Goal: Task Accomplishment & Management: Use online tool/utility

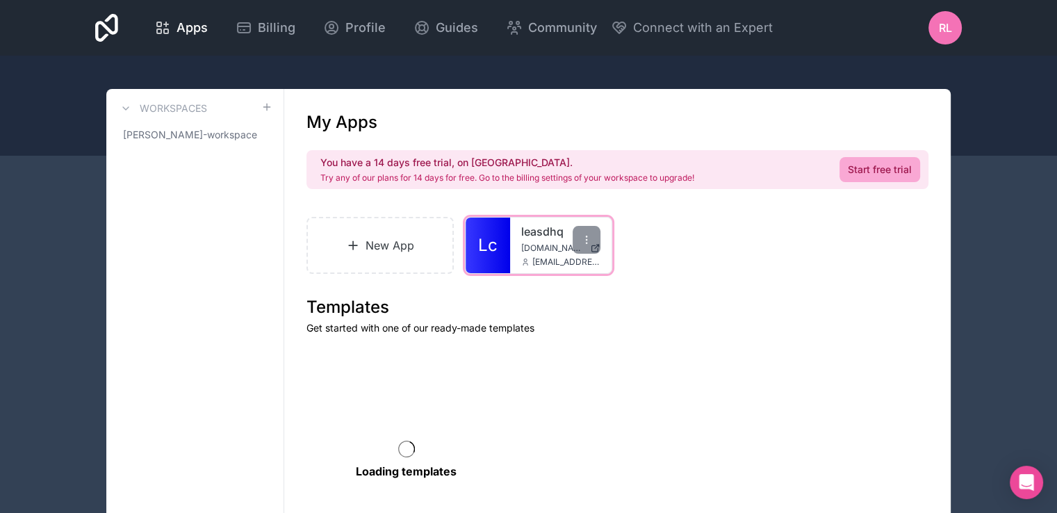
click at [518, 242] on div "leasdhq [DOMAIN_NAME] [EMAIL_ADDRESS][DOMAIN_NAME]" at bounding box center [560, 245] width 101 height 56
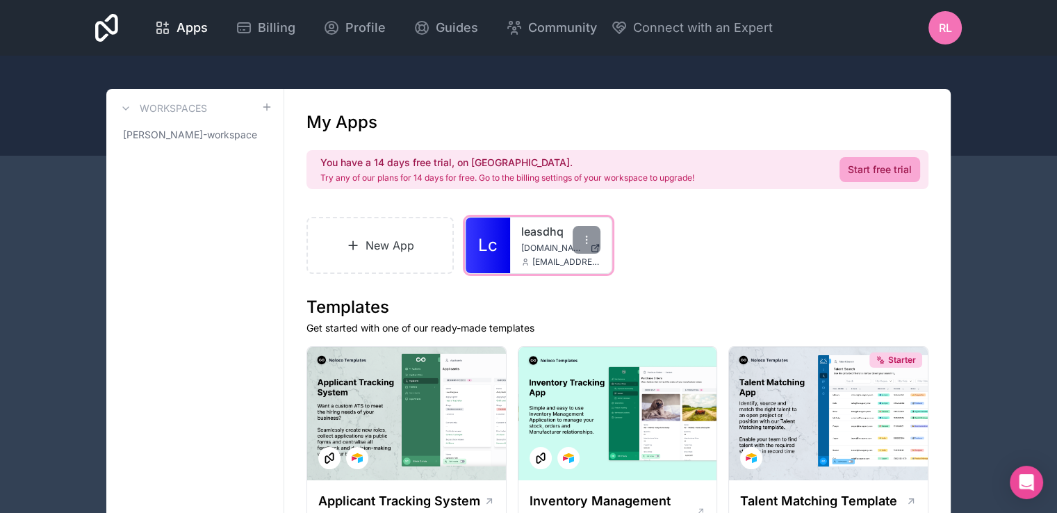
click at [522, 251] on span "[DOMAIN_NAME]" at bounding box center [552, 247] width 63 height 11
click at [372, 63] on div at bounding box center [528, 106] width 1057 height 100
click at [192, 35] on span "Apps" at bounding box center [191, 27] width 31 height 19
click at [537, 241] on div "leasdhq [DOMAIN_NAME] [EMAIL_ADDRESS][DOMAIN_NAME]" at bounding box center [560, 245] width 101 height 56
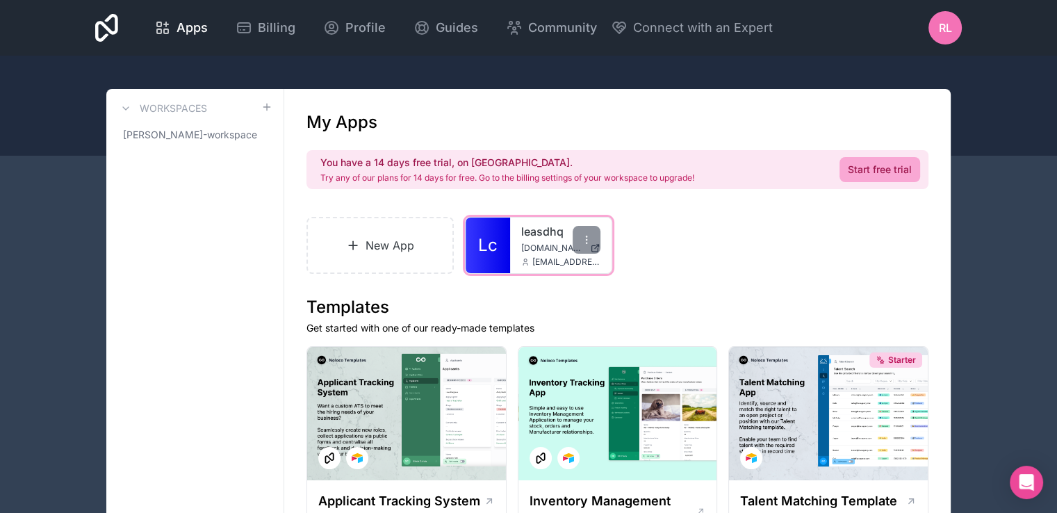
click at [554, 247] on span "[DOMAIN_NAME]" at bounding box center [552, 247] width 63 height 11
click at [395, 253] on link "New App" at bounding box center [379, 245] width 147 height 57
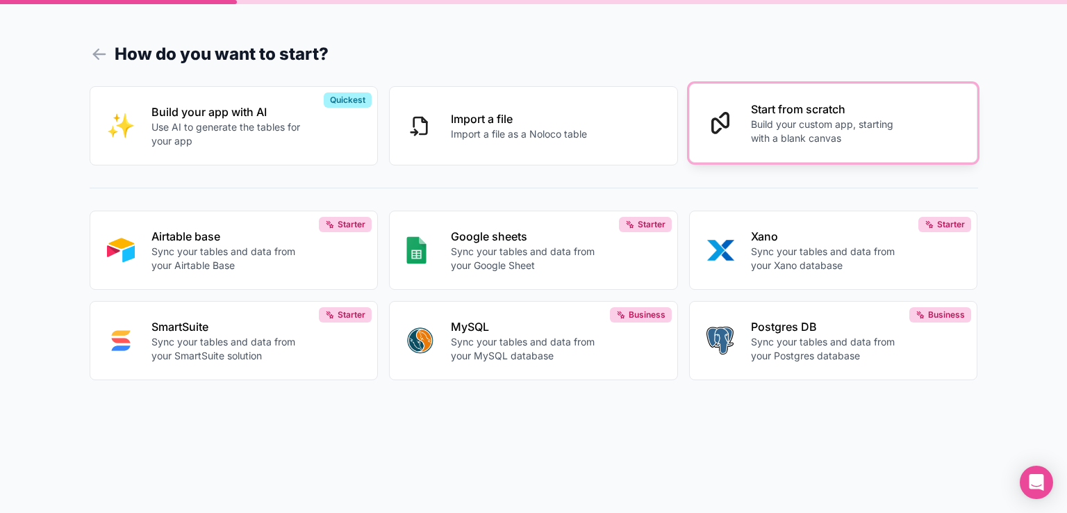
click at [773, 128] on p "Build your custom app, starting with a blank canvas" at bounding box center [828, 131] width 154 height 28
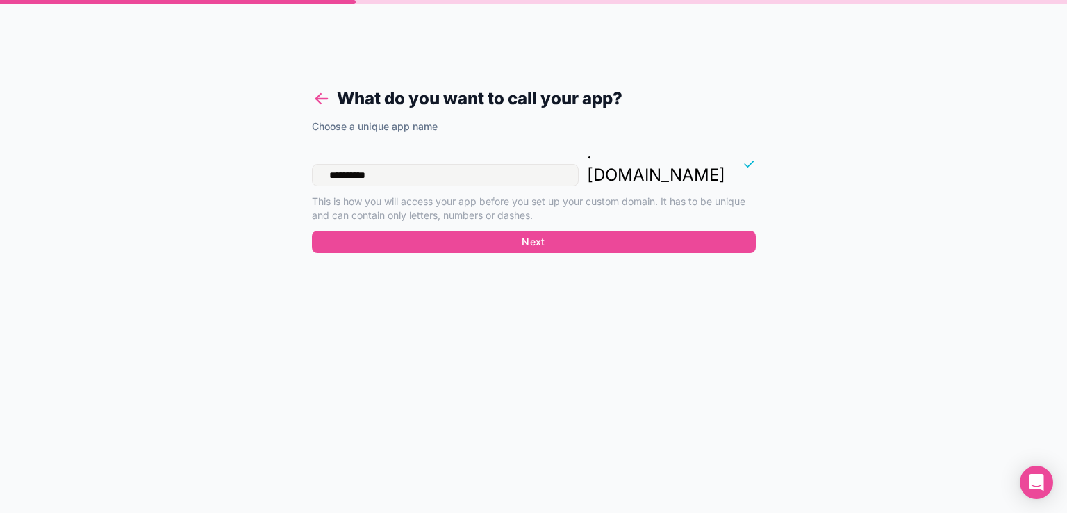
click at [322, 101] on icon at bounding box center [321, 98] width 19 height 19
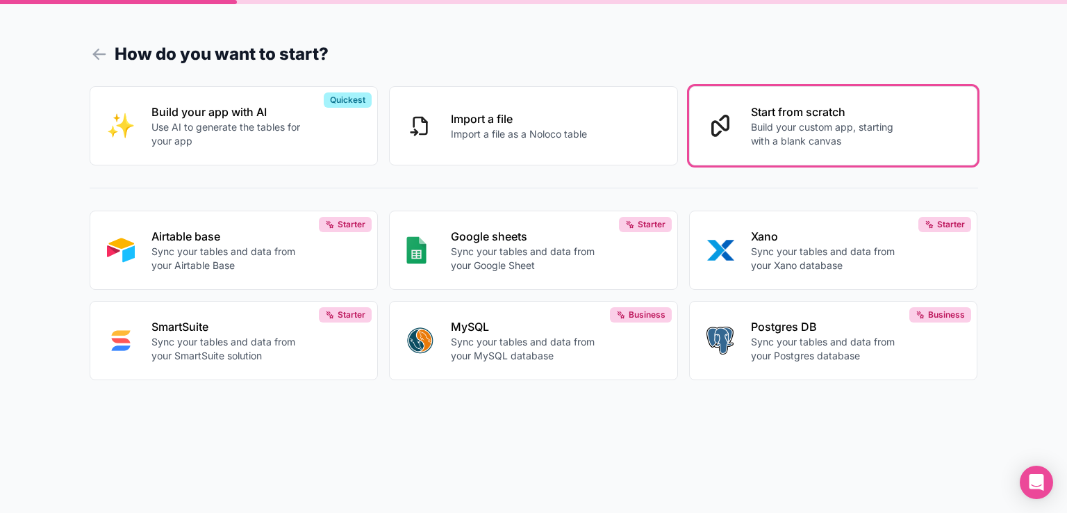
click at [516, 415] on div "Build your app with AI Use AI to generate the tables for your app Quickest Impo…" at bounding box center [534, 249] width 889 height 349
click at [106, 51] on icon at bounding box center [99, 53] width 19 height 19
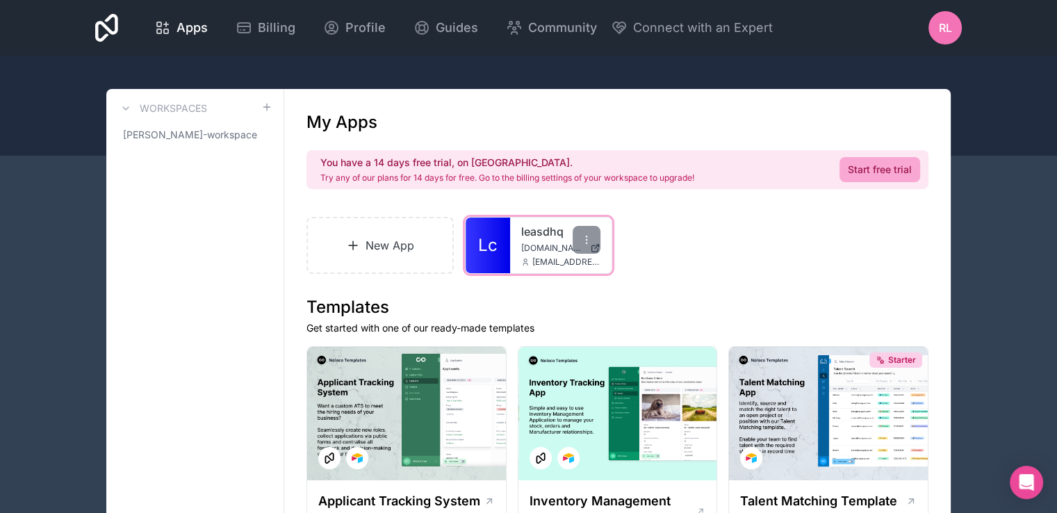
click at [547, 254] on div "leasdhq [DOMAIN_NAME] [EMAIL_ADDRESS][DOMAIN_NAME]" at bounding box center [560, 245] width 101 height 56
click at [500, 250] on link "Lc" at bounding box center [488, 245] width 44 height 56
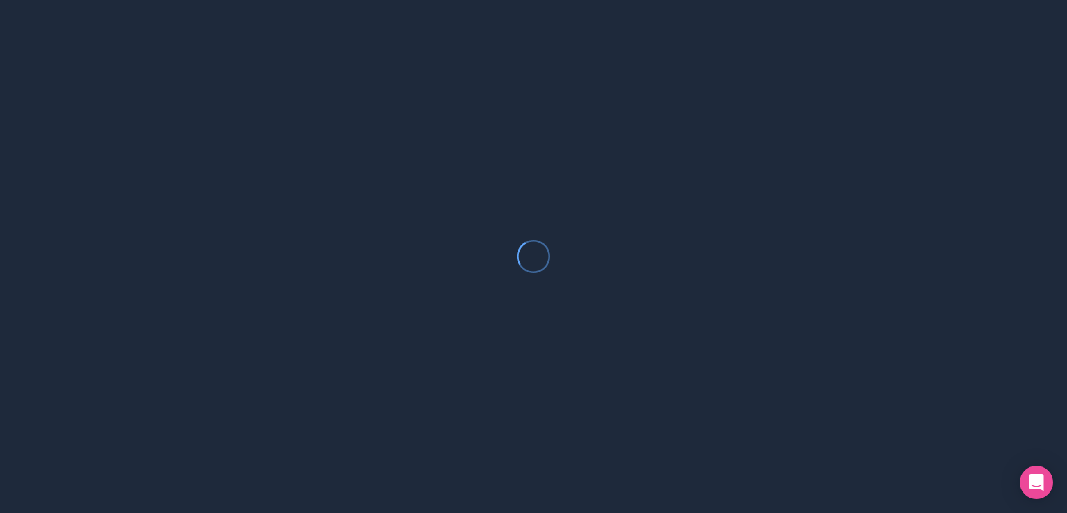
click at [461, 213] on div at bounding box center [533, 256] width 1067 height 513
